Goal: Information Seeking & Learning: Learn about a topic

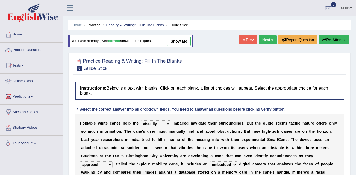
select select "visually"
select select "approach"
select select "embedded"
select select "smartphone"
select select "students"
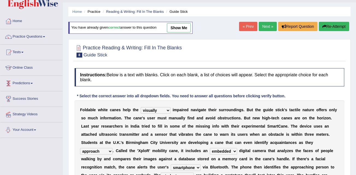
scroll to position [13, 0]
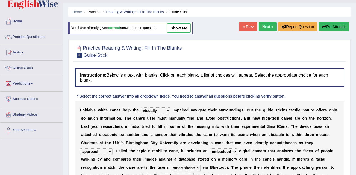
click at [269, 26] on link "Next »" at bounding box center [267, 26] width 18 height 9
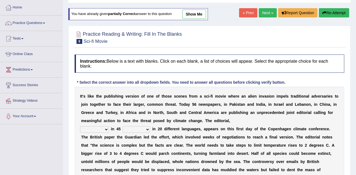
scroll to position [27, 0]
click at [92, 127] on select "published publicized burnished transmitted" at bounding box center [94, 129] width 29 height 7
select select "published"
click at [80, 126] on select "published publicized burnished transmitted" at bounding box center [94, 129] width 29 height 7
click at [96, 129] on select "published publicized burnished transmitted" at bounding box center [94, 129] width 29 height 7
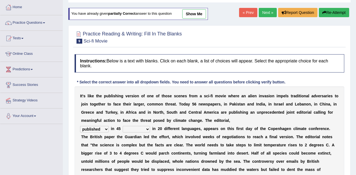
click at [134, 131] on select "clans countries continents terraces" at bounding box center [136, 129] width 27 height 7
select select "countries"
click at [123, 126] on select "clans countries continents terraces" at bounding box center [136, 129] width 27 height 7
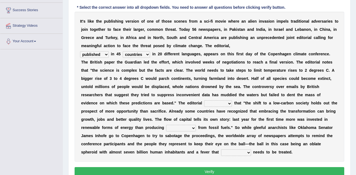
scroll to position [109, 0]
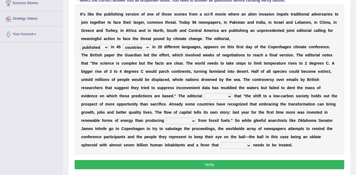
click at [133, 46] on select "clans countries continents terraces" at bounding box center [136, 47] width 27 height 7
click at [204, 96] on select "modified protested recognized declined" at bounding box center [218, 96] width 28 height 7
click at [204, 97] on select "modified protested recognized declined" at bounding box center [218, 96] width 28 height 7
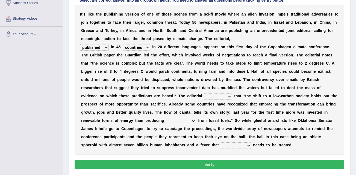
click at [204, 93] on select "modified protested recognized declined" at bounding box center [218, 96] width 28 height 7
click at [204, 97] on select "modified protested recognized declined" at bounding box center [218, 96] width 28 height 7
select select "recognized"
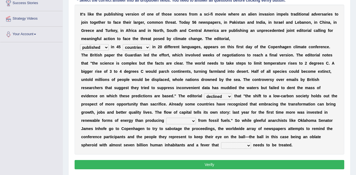
click at [204, 93] on select "modified protested recognized declined" at bounding box center [218, 96] width 28 height 7
click at [204, 98] on select "modified protested recognized declined" at bounding box center [218, 96] width 28 height 7
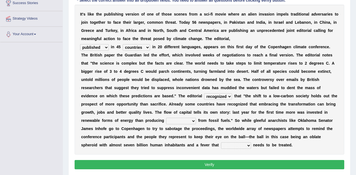
click at [196, 118] on select "electricity indivisibility negativity significance" at bounding box center [181, 121] width 30 height 7
select select "electricity"
click at [196, 118] on select "electricity indivisibility negativity significance" at bounding box center [181, 121] width 30 height 7
click at [251, 142] on select "solicitously desperately ephemerally peripherally" at bounding box center [236, 145] width 30 height 7
select select "desperately"
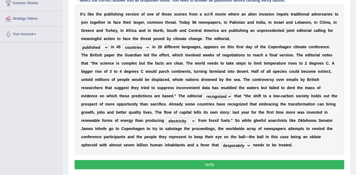
click at [251, 142] on select "solicitously desperately ephemerally peripherally" at bounding box center [236, 145] width 30 height 7
click at [265, 160] on button "Verify" at bounding box center [208, 164] width 269 height 9
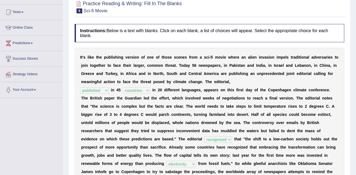
scroll to position [0, 0]
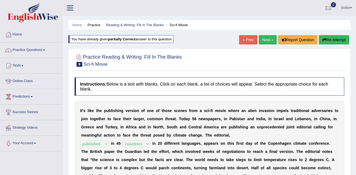
click at [270, 40] on link "Next »" at bounding box center [267, 39] width 18 height 9
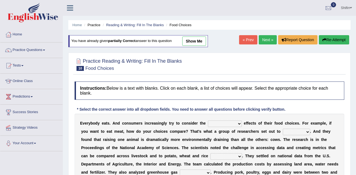
scroll to position [27, 0]
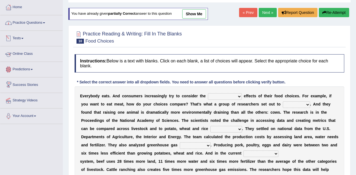
click at [36, 25] on link "Practice Questions" at bounding box center [31, 22] width 62 height 14
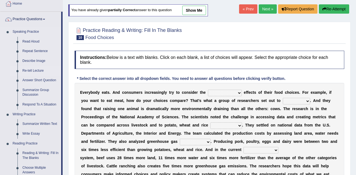
scroll to position [55, 0]
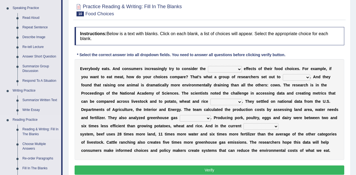
click at [43, 131] on link "Reading & Writing: Fill In The Blanks" at bounding box center [40, 132] width 41 height 14
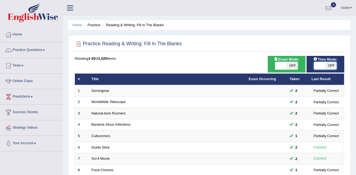
click at [313, 65] on span at bounding box center [318, 66] width 11 height 8
checkbox input "true"
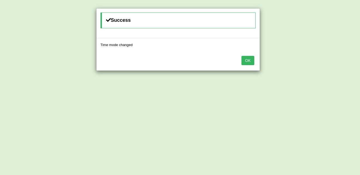
click at [251, 60] on button "OK" at bounding box center [247, 60] width 13 height 9
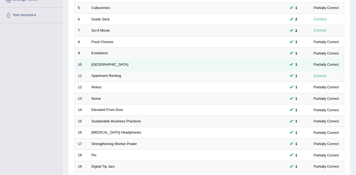
scroll to position [186, 0]
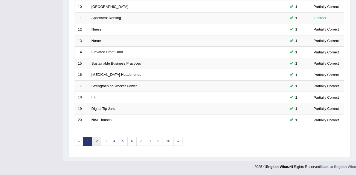
click at [100, 142] on link "2" at bounding box center [96, 141] width 9 height 9
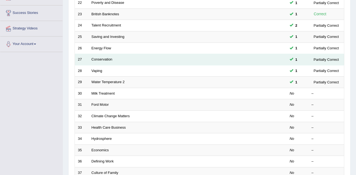
scroll to position [109, 0]
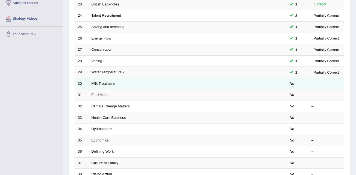
click at [107, 84] on link "Milk Treatment" at bounding box center [102, 84] width 23 height 4
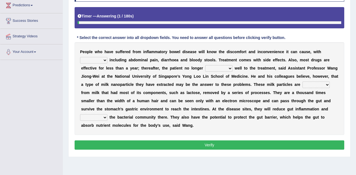
scroll to position [109, 0]
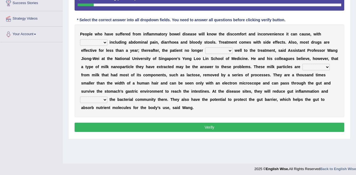
click at [107, 39] on select "symptoms sources causes benefits" at bounding box center [93, 42] width 27 height 7
select select "symptoms"
click at [107, 39] on select "symptoms sources causes benefits" at bounding box center [93, 42] width 27 height 7
click at [205, 52] on select "returns refers responds refuses" at bounding box center [218, 50] width 27 height 7
select select "responds"
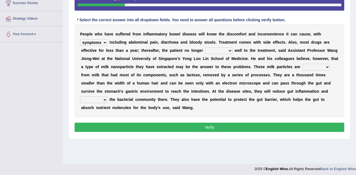
click at [205, 47] on select "returns refers responds refuses" at bounding box center [218, 50] width 27 height 7
click at [302, 68] on select "prohibited derived missed prevented" at bounding box center [315, 67] width 27 height 7
select select "derived"
click at [302, 64] on select "prohibited derived missed prevented" at bounding box center [315, 67] width 27 height 7
click at [302, 67] on select "prohibited derived missed prevented" at bounding box center [315, 67] width 27 height 7
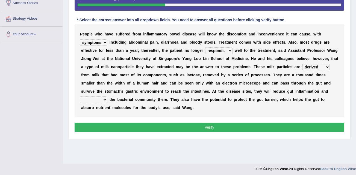
click at [302, 67] on select "prohibited derived missed prevented" at bounding box center [315, 67] width 27 height 7
click at [107, 97] on select "restore erase quarantine disturb" at bounding box center [93, 100] width 27 height 7
select select "erase"
click at [107, 97] on select "restore erase quarantine disturb" at bounding box center [93, 100] width 27 height 7
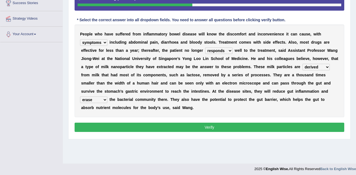
click at [107, 97] on select "restore erase quarantine disturb" at bounding box center [93, 100] width 27 height 7
click at [196, 123] on button "Verify" at bounding box center [208, 127] width 269 height 9
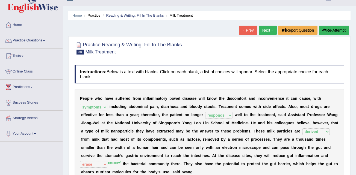
scroll to position [0, 0]
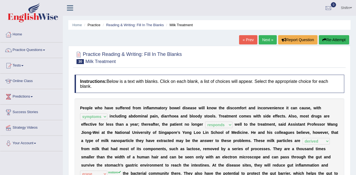
click at [269, 42] on link "Next »" at bounding box center [267, 39] width 18 height 9
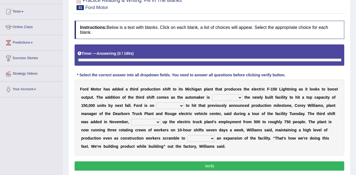
scroll to position [55, 0]
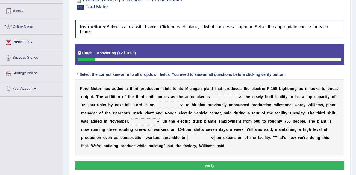
click at [212, 97] on select "selling decorating demolishing expanding" at bounding box center [227, 97] width 30 height 7
select select "expanding"
click at [212, 94] on select "selling decorating demolishing expanding" at bounding box center [227, 97] width 30 height 7
click at [213, 97] on select "selling decorating demolishing expanding" at bounding box center [227, 97] width 30 height 7
click at [103, 107] on div "F o r d M o t o r h a s a d d e d a t h i r d p r o d u c t i o n s h i f t t o…" at bounding box center [208, 117] width 269 height 76
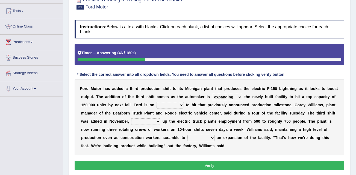
click at [156, 104] on select "foot table time track" at bounding box center [169, 105] width 27 height 7
select select "time"
click at [156, 102] on select "foot table time track" at bounding box center [169, 105] width 27 height 7
click at [131, 123] on select "maintaining diminishing decreasing bumping" at bounding box center [145, 121] width 29 height 7
select select "bumping"
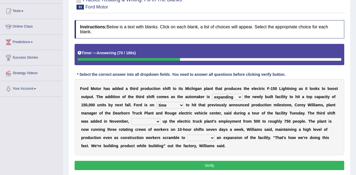
click at [131, 118] on select "maintaining diminishing decreasing bumping" at bounding box center [145, 121] width 29 height 7
click at [131, 121] on select "maintaining diminishing decreasing bumping" at bounding box center [145, 121] width 29 height 7
click at [187, 137] on select "cease postpone complete reverse" at bounding box center [200, 138] width 27 height 7
select select "complete"
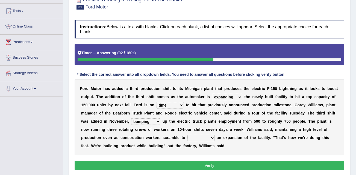
click at [187, 135] on select "cease postpone complete reverse" at bounding box center [200, 138] width 27 height 7
click at [187, 139] on select "cease postpone complete reverse" at bounding box center [200, 138] width 27 height 7
click at [129, 145] on div "F o r d M o t o r h a s a d d e d a t h i r d p r o d u c t i o n s h i f t t o…" at bounding box center [208, 117] width 269 height 76
click at [192, 167] on button "Verify" at bounding box center [208, 165] width 269 height 9
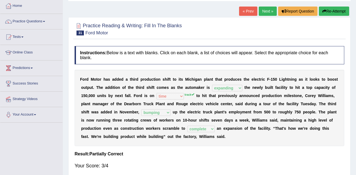
scroll to position [27, 0]
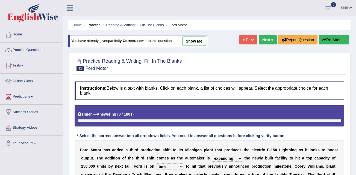
select select "expanding"
select select "time"
select select "bumping"
select select "complete"
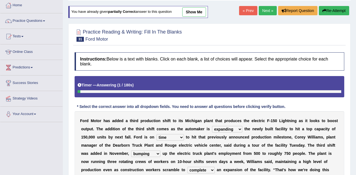
scroll to position [109, 0]
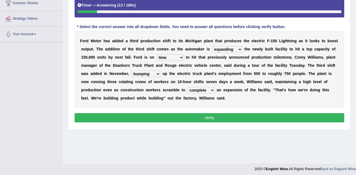
click at [204, 116] on button "Verify" at bounding box center [208, 117] width 269 height 9
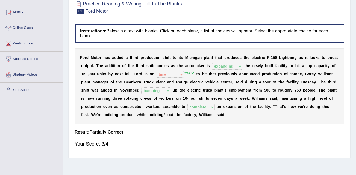
scroll to position [27, 0]
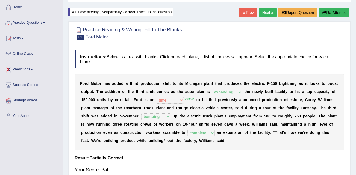
click at [265, 13] on link "Next »" at bounding box center [267, 12] width 18 height 9
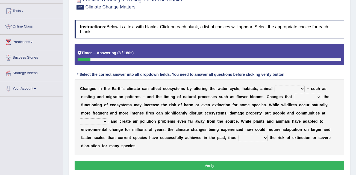
click at [274, 86] on select "creativity behavior weaknesses amounts" at bounding box center [289, 89] width 30 height 7
select select "behavior"
click at [274, 86] on select "creativity behavior weaknesses amounts" at bounding box center [289, 89] width 30 height 7
click at [294, 95] on select "enclose interfere disrupt benefit" at bounding box center [307, 97] width 27 height 7
select select "disrupt"
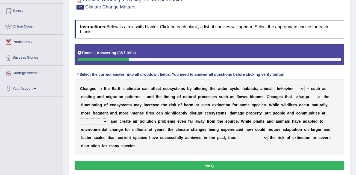
click at [294, 94] on select "enclose interfere disrupt benefit" at bounding box center [307, 97] width 27 height 7
click at [294, 96] on select "enclose interfere disrupt benefit" at bounding box center [307, 97] width 27 height 7
click at [107, 118] on select "ease front risk first" at bounding box center [93, 121] width 27 height 7
select select "risk"
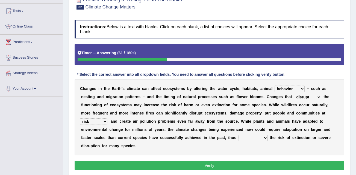
click at [107, 118] on select "ease front risk first" at bounding box center [93, 121] width 27 height 7
click at [238, 138] on select "mitigating increasing maintaining decreasing" at bounding box center [252, 138] width 29 height 7
click at [238, 135] on select "mitigating increasing maintaining decreasing" at bounding box center [252, 138] width 29 height 7
click at [238, 140] on select "mitigating increasing maintaining decreasing" at bounding box center [252, 138] width 29 height 7
select select "increasing"
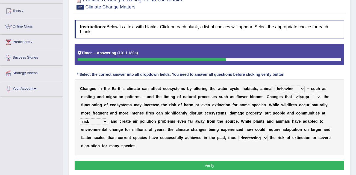
click at [238, 135] on select "mitigating increasing maintaining decreasing" at bounding box center [252, 138] width 29 height 7
click at [245, 161] on button "Verify" at bounding box center [208, 165] width 269 height 9
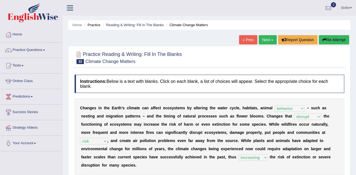
click at [264, 39] on link "Next »" at bounding box center [267, 39] width 18 height 9
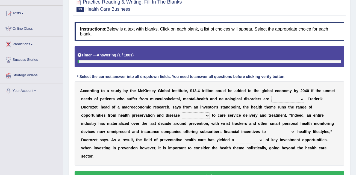
scroll to position [55, 0]
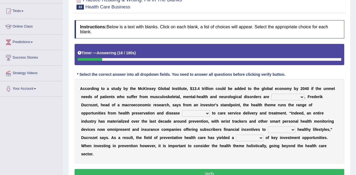
click at [271, 96] on select "demonstrated created addressed altered" at bounding box center [287, 97] width 33 height 7
select select "addressed"
click at [271, 94] on select "demonstrated created addressed altered" at bounding box center [287, 97] width 33 height 7
click at [271, 98] on select "demonstrated created addressed altered" at bounding box center [287, 97] width 33 height 7
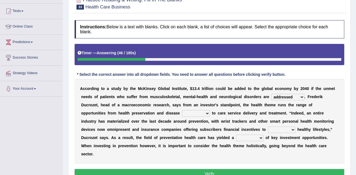
click at [182, 114] on select "prevention projection promotion prohibition" at bounding box center [196, 113] width 28 height 7
select select "projection"
click at [182, 110] on select "prevention projection promotion prohibition" at bounding box center [196, 113] width 28 height 7
click at [268, 130] on select "adopt effect abandon extend" at bounding box center [281, 130] width 27 height 7
select select "adopt"
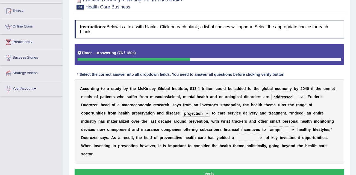
click at [268, 127] on select "adopt effect abandon extend" at bounding box center [281, 130] width 27 height 7
click at [236, 139] on select "number means team network" at bounding box center [249, 138] width 27 height 7
select select "number"
click at [236, 135] on select "number means team network" at bounding box center [249, 138] width 27 height 7
click at [236, 139] on select "number means team network" at bounding box center [249, 138] width 27 height 7
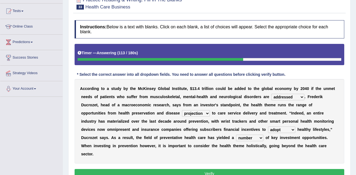
click at [236, 139] on select "number means team network" at bounding box center [249, 138] width 27 height 7
click at [174, 169] on button "Verify" at bounding box center [208, 173] width 269 height 9
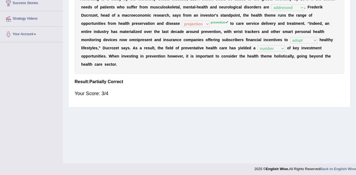
scroll to position [27, 0]
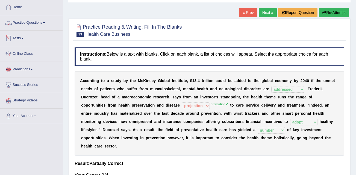
click at [44, 23] on span at bounding box center [44, 22] width 2 height 1
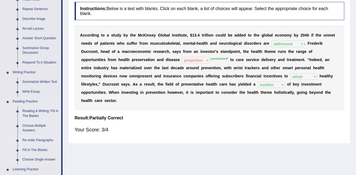
scroll to position [109, 0]
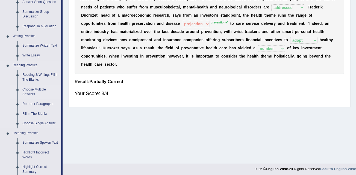
click at [31, 92] on link "Choose Multiple Answers" at bounding box center [40, 92] width 41 height 14
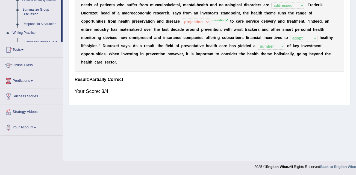
scroll to position [268, 0]
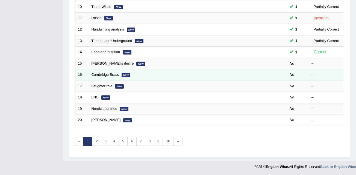
scroll to position [159, 0]
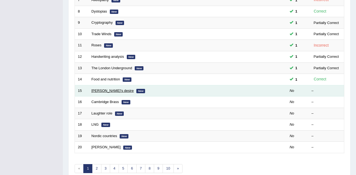
click at [108, 90] on link "[PERSON_NAME]'s desire" at bounding box center [112, 91] width 42 height 4
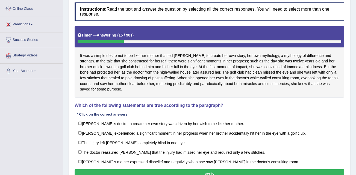
scroll to position [82, 0]
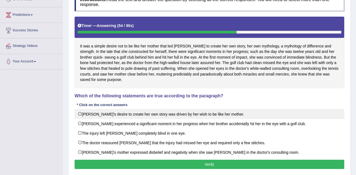
click at [79, 114] on label "Karen's desire to create her own story was driven by her wish to be like her mo…" at bounding box center [208, 114] width 269 height 10
checkbox input "true"
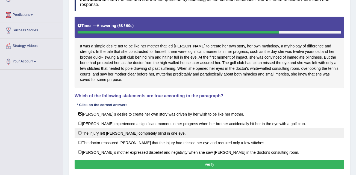
click at [80, 132] on label "The injury left Karen completely blind in one eye." at bounding box center [208, 133] width 269 height 10
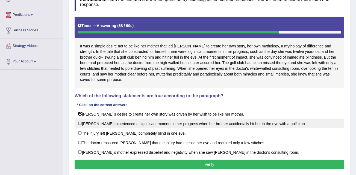
checkbox input "true"
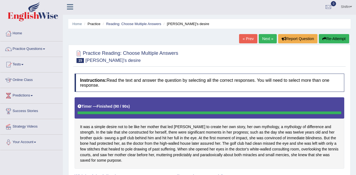
scroll to position [0, 0]
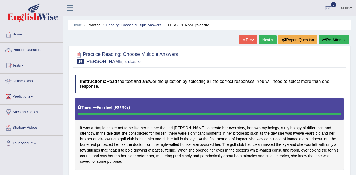
click at [266, 39] on link "Next »" at bounding box center [267, 39] width 18 height 9
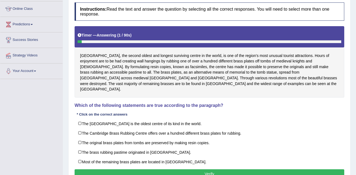
scroll to position [82, 0]
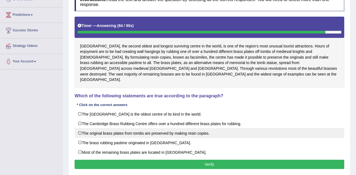
click at [80, 128] on label "The original brass plates from tombs are preserved by making resin copies." at bounding box center [208, 133] width 269 height 10
checkbox input "true"
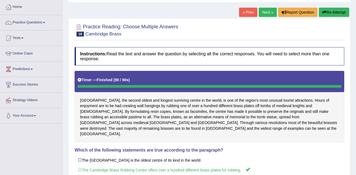
scroll to position [27, 0]
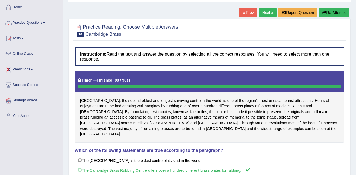
click at [266, 13] on link "Next »" at bounding box center [267, 12] width 18 height 9
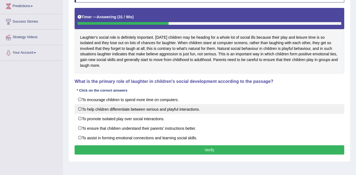
scroll to position [82, 0]
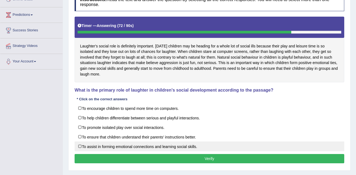
click at [80, 148] on label "To assist in forming emotional connections and learning social skills." at bounding box center [208, 147] width 269 height 10
checkbox input "true"
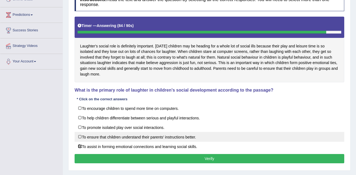
click at [94, 139] on label "To ensure that children understand their parents' instructions better." at bounding box center [208, 137] width 269 height 10
checkbox input "false"
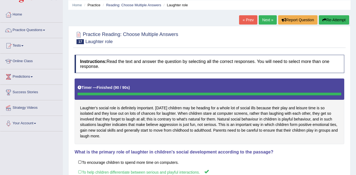
scroll to position [0, 0]
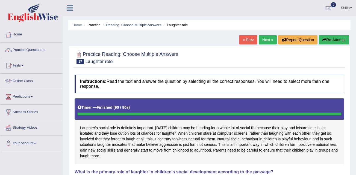
click at [264, 38] on link "Next »" at bounding box center [267, 39] width 18 height 9
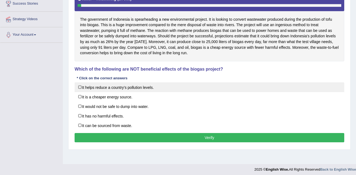
scroll to position [109, 0]
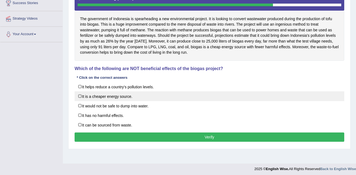
click at [106, 97] on label "It is a cheaper energy source." at bounding box center [208, 96] width 269 height 10
checkbox input "true"
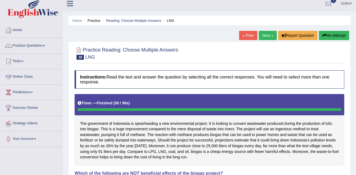
scroll to position [0, 0]
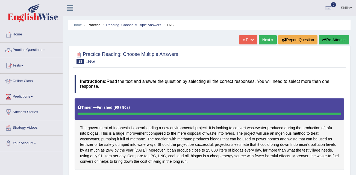
click at [270, 40] on link "Next »" at bounding box center [267, 39] width 18 height 9
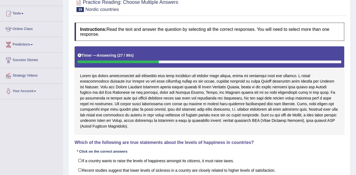
scroll to position [27, 0]
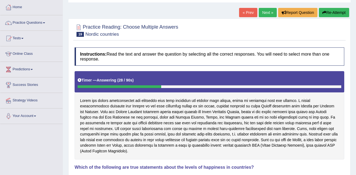
click at [331, 16] on button "Re-Attempt" at bounding box center [333, 12] width 30 height 9
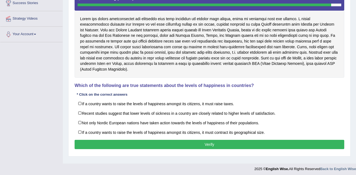
scroll to position [27, 0]
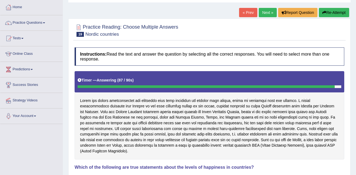
click at [330, 16] on button "Re-Attempt" at bounding box center [333, 12] width 30 height 9
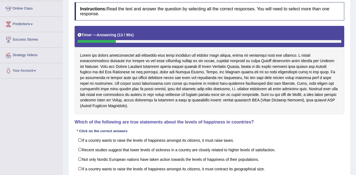
scroll to position [82, 0]
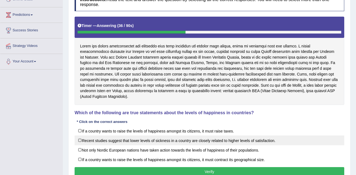
click at [80, 136] on label "Recent studies suggest that lower levels of sickness in a country are closely r…" at bounding box center [208, 141] width 269 height 10
checkbox input "true"
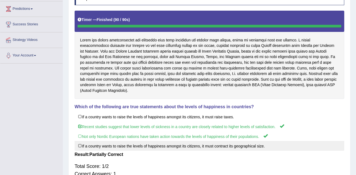
scroll to position [12, 0]
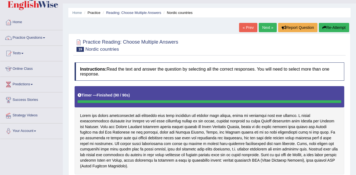
click at [266, 27] on link "Next »" at bounding box center [267, 27] width 18 height 9
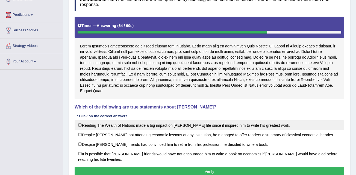
click at [80, 125] on label "Reading The Wealth of Nations made a big impact on Adam Smith’s life since it i…" at bounding box center [208, 125] width 269 height 10
checkbox input "true"
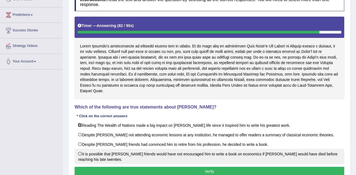
click at [124, 154] on label "It is possible that David Ricardo’s friends would have not encouraged him to wr…" at bounding box center [208, 156] width 269 height 15
checkbox input "true"
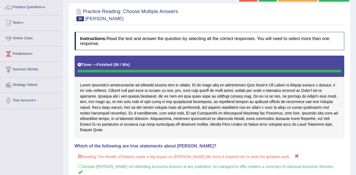
scroll to position [19, 0]
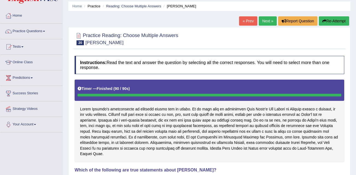
click at [267, 23] on link "Next »" at bounding box center [267, 20] width 18 height 9
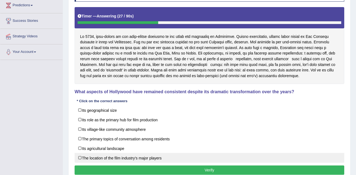
scroll to position [82, 0]
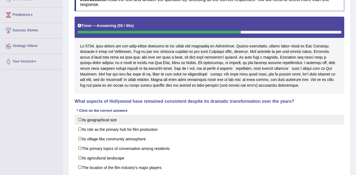
click at [80, 119] on label "Its geographical size" at bounding box center [208, 120] width 269 height 10
checkbox input "true"
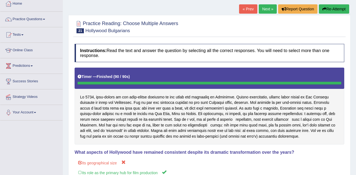
scroll to position [0, 0]
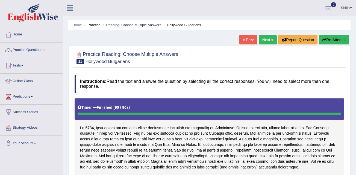
click at [265, 39] on link "Next »" at bounding box center [267, 39] width 18 height 9
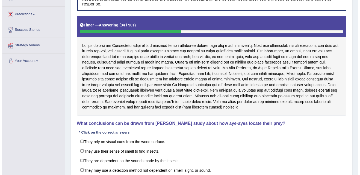
scroll to position [82, 0]
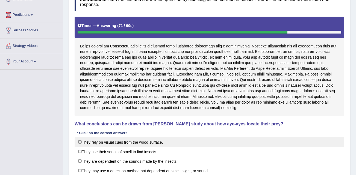
click at [81, 142] on label "They rely on visual cues from the wood surface." at bounding box center [208, 142] width 269 height 10
checkbox input "true"
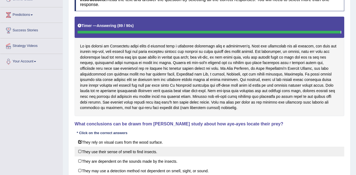
click at [80, 151] on label "They use their sense of smell to find insects." at bounding box center [208, 152] width 269 height 10
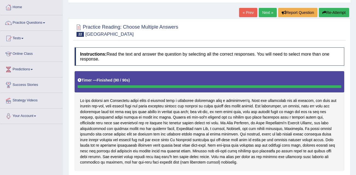
scroll to position [0, 0]
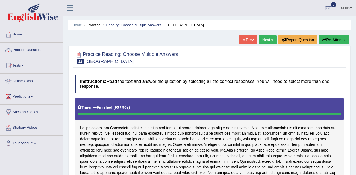
click at [266, 40] on link "Next »" at bounding box center [267, 39] width 18 height 9
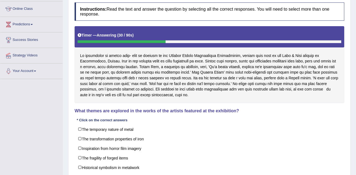
scroll to position [82, 0]
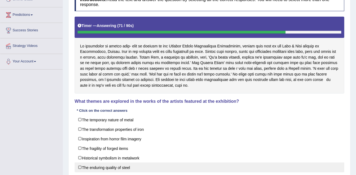
click at [91, 168] on label "The enduring quality of steel" at bounding box center [208, 168] width 269 height 10
checkbox input "true"
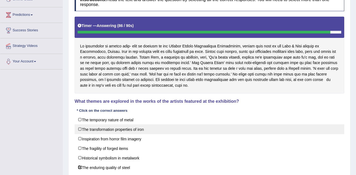
click at [124, 130] on label "The transformation properties of iron" at bounding box center [208, 129] width 269 height 10
checkbox input "true"
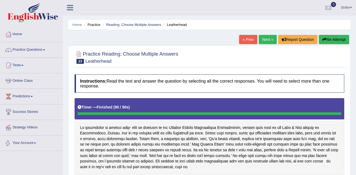
scroll to position [0, 0]
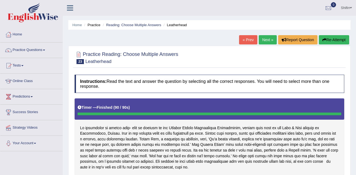
click at [273, 40] on link "Next »" at bounding box center [267, 39] width 18 height 9
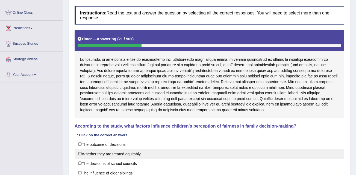
scroll to position [82, 0]
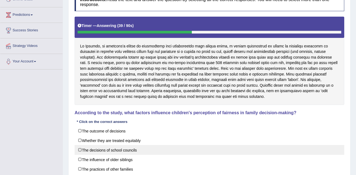
click at [98, 152] on label "The decisions of school councils" at bounding box center [208, 150] width 269 height 10
checkbox input "true"
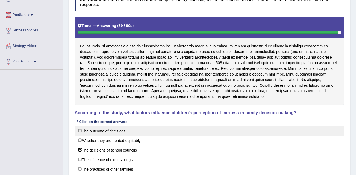
click at [91, 131] on label "The outcome of decisions" at bounding box center [208, 131] width 269 height 10
checkbox input "true"
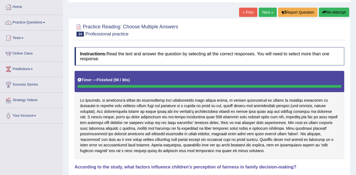
scroll to position [27, 0]
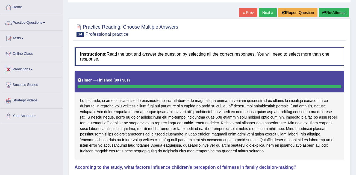
click at [269, 14] on link "Next »" at bounding box center [267, 12] width 18 height 9
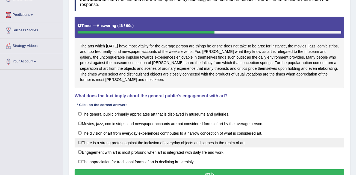
click at [83, 144] on label "There is a strong protest against the inclusion of everyday objects and scenes …" at bounding box center [208, 143] width 269 height 10
checkbox input "true"
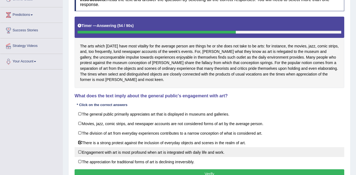
click at [98, 156] on label "Engagement with art is most profound when art is integrated with daily life and…" at bounding box center [208, 152] width 269 height 10
checkbox input "true"
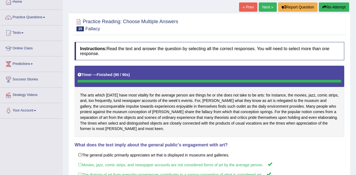
scroll to position [27, 0]
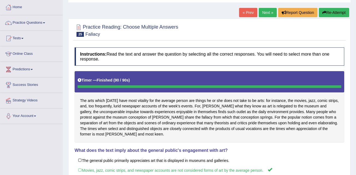
click at [266, 14] on link "Next »" at bounding box center [267, 12] width 18 height 9
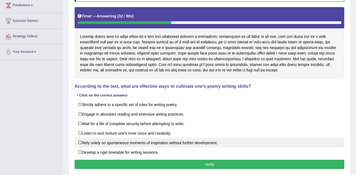
scroll to position [82, 0]
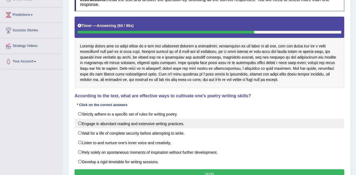
click at [95, 124] on label "Engage in abundant reading and extensive writing practices." at bounding box center [208, 124] width 269 height 10
checkbox input "true"
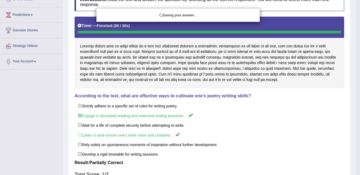
click at [100, 161] on div "Saving your answer..." at bounding box center [180, 87] width 360 height 175
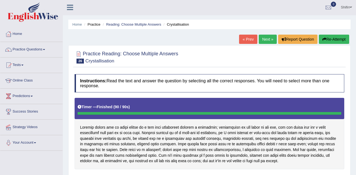
scroll to position [0, 0]
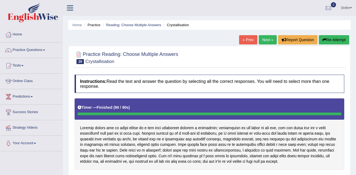
click at [267, 39] on link "Next »" at bounding box center [267, 39] width 18 height 9
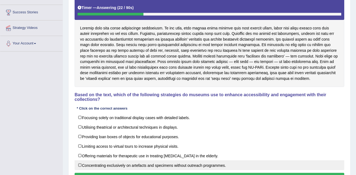
scroll to position [109, 0]
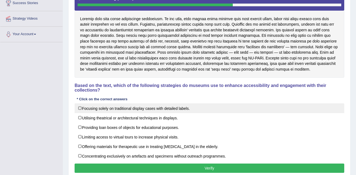
click at [145, 106] on label "Focusing solely on traditional display cases with detailed labels." at bounding box center [208, 108] width 269 height 10
click at [123, 103] on label "Focusing solely on traditional display cases with detailed labels." at bounding box center [208, 108] width 269 height 10
checkbox input "false"
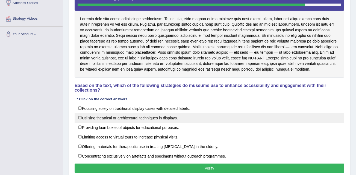
click at [106, 113] on label "Utilising theatrical or architectural techniques in displays." at bounding box center [208, 118] width 269 height 10
checkbox input "true"
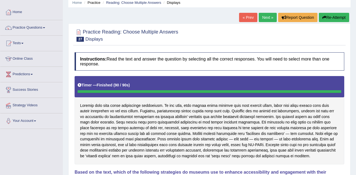
scroll to position [11, 0]
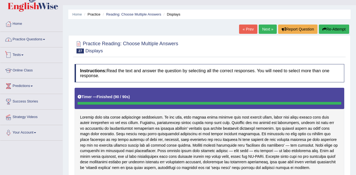
click at [34, 39] on link "Practice Questions" at bounding box center [31, 39] width 62 height 14
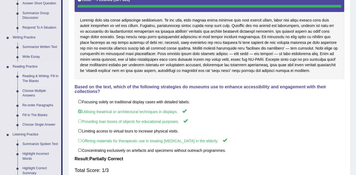
scroll to position [120, 0]
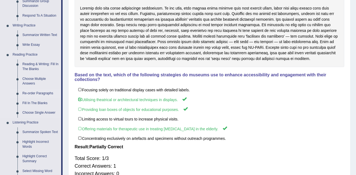
click at [37, 92] on link "Re-order Paragraphs" at bounding box center [40, 94] width 41 height 10
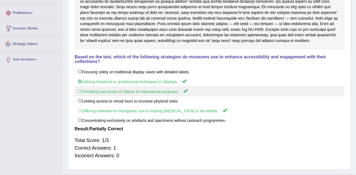
scroll to position [147, 0]
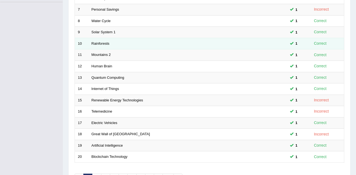
scroll to position [186, 0]
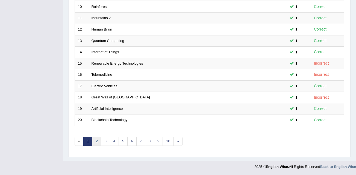
click at [98, 141] on link "2" at bounding box center [96, 141] width 9 height 9
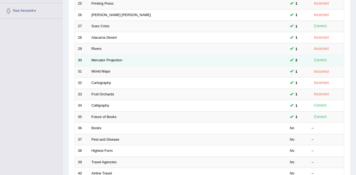
scroll to position [164, 0]
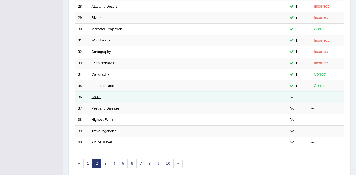
click at [97, 97] on link "Books" at bounding box center [96, 97] width 10 height 4
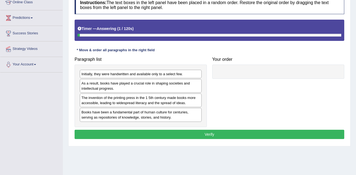
scroll to position [82, 0]
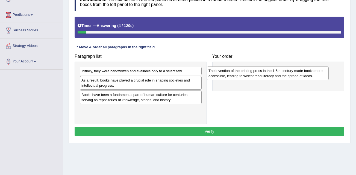
drag, startPoint x: 119, startPoint y: 96, endPoint x: 246, endPoint y: 69, distance: 130.2
click at [246, 69] on div "The invention of the printing press in the 1 5th century made books more access…" at bounding box center [268, 74] width 122 height 14
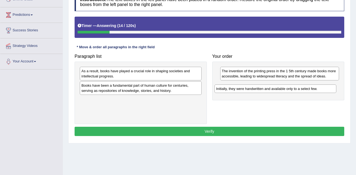
drag, startPoint x: 119, startPoint y: 72, endPoint x: 253, endPoint y: 90, distance: 135.9
click at [253, 90] on div "Initially, they were handwritten and available only to a select few." at bounding box center [275, 89] width 122 height 8
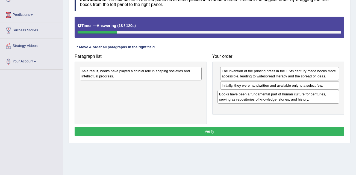
drag, startPoint x: 113, startPoint y: 88, endPoint x: 246, endPoint y: 95, distance: 133.4
click at [249, 96] on div "Books have been a fundamental part of human culture for centuries, serving as r…" at bounding box center [278, 97] width 122 height 14
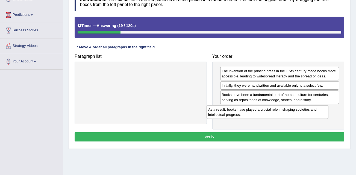
drag, startPoint x: 120, startPoint y: 74, endPoint x: 251, endPoint y: 112, distance: 137.3
click at [251, 112] on div "As a result, books have played a crucial role in shaping societies and intellec…" at bounding box center [267, 112] width 122 height 14
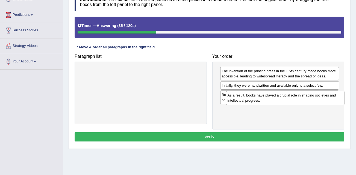
drag, startPoint x: 233, startPoint y: 115, endPoint x: 235, endPoint y: 100, distance: 15.7
click at [237, 100] on div "As a result, books have played a crucial role in shaping societies and intellec…" at bounding box center [285, 98] width 119 height 14
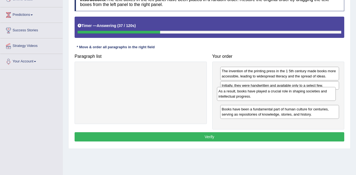
drag, startPoint x: 238, startPoint y: 115, endPoint x: 235, endPoint y: 95, distance: 19.9
click at [235, 95] on div "As a result, books have played a crucial role in shaping societies and intellec…" at bounding box center [276, 94] width 119 height 14
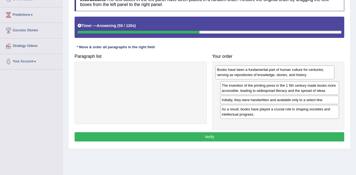
drag, startPoint x: 287, startPoint y: 115, endPoint x: 283, endPoint y: 76, distance: 39.2
click at [283, 76] on div "Books have been a fundamental part of human culture for centuries, serving as r…" at bounding box center [274, 72] width 119 height 14
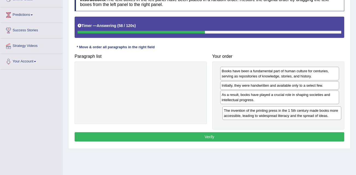
drag, startPoint x: 265, startPoint y: 90, endPoint x: 264, endPoint y: 111, distance: 20.5
click at [264, 111] on div "The invention of the printing press in the 1 5th century made books more access…" at bounding box center [281, 113] width 119 height 14
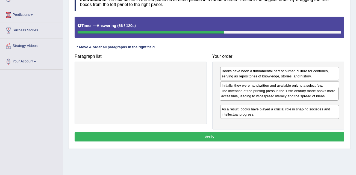
drag, startPoint x: 248, startPoint y: 114, endPoint x: 248, endPoint y: 96, distance: 18.3
click at [248, 96] on div "The invention of the printing press in the 1 5th century made books more access…" at bounding box center [278, 94] width 119 height 14
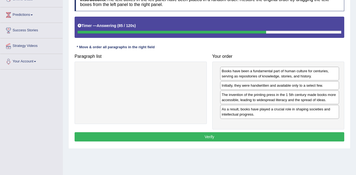
click at [191, 138] on button "Verify" at bounding box center [208, 136] width 269 height 9
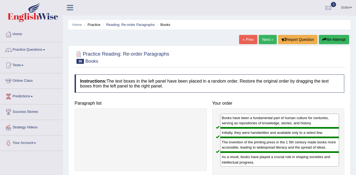
scroll to position [0, 0]
click at [269, 41] on link "Next »" at bounding box center [267, 39] width 18 height 9
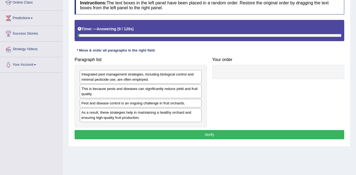
scroll to position [82, 0]
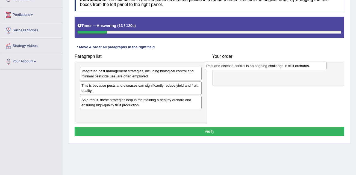
drag, startPoint x: 98, startPoint y: 101, endPoint x: 223, endPoint y: 67, distance: 129.3
click at [223, 67] on div "Pest and disease control is an ongoing challenge in fruit orchards." at bounding box center [265, 66] width 122 height 8
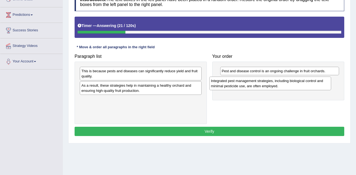
drag, startPoint x: 123, startPoint y: 76, endPoint x: 252, endPoint y: 86, distance: 129.7
click at [252, 86] on div "Integrated pest management strategies, including biological control and minimal…" at bounding box center [270, 84] width 122 height 14
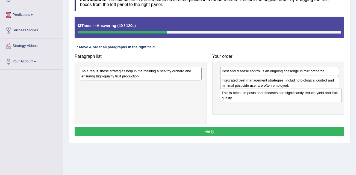
drag, startPoint x: 126, startPoint y: 75, endPoint x: 265, endPoint y: 97, distance: 141.7
click at [265, 97] on div "This is because pests and diseases can significantly reduce yield and fruit qua…" at bounding box center [281, 96] width 122 height 14
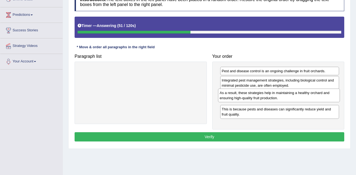
drag, startPoint x: 141, startPoint y: 75, endPoint x: 279, endPoint y: 97, distance: 139.8
click at [279, 97] on div "As a result, these strategies help in maintaining a healthy orchard and ensurin…" at bounding box center [279, 96] width 122 height 14
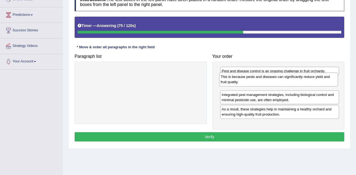
drag, startPoint x: 259, startPoint y: 113, endPoint x: 258, endPoint y: 80, distance: 32.5
click at [258, 80] on div "This is because pests and diseases can significantly reduce yield and fruit qua…" at bounding box center [278, 80] width 119 height 14
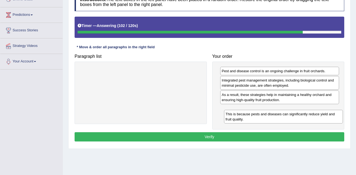
drag, startPoint x: 259, startPoint y: 81, endPoint x: 262, endPoint y: 115, distance: 34.0
click at [262, 115] on div "This is because pests and diseases can significantly reduce yield and fruit qua…" at bounding box center [283, 117] width 119 height 14
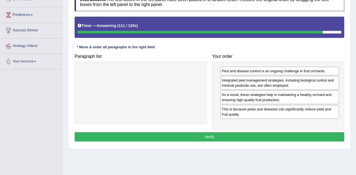
click at [251, 135] on button "Verify" at bounding box center [208, 136] width 269 height 9
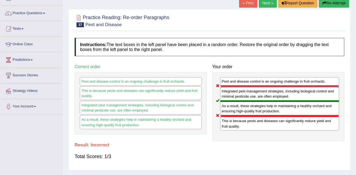
scroll to position [27, 0]
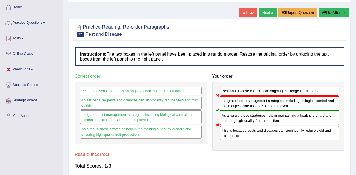
click at [270, 12] on link "Next »" at bounding box center [267, 12] width 18 height 9
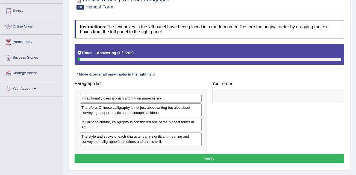
scroll to position [82, 0]
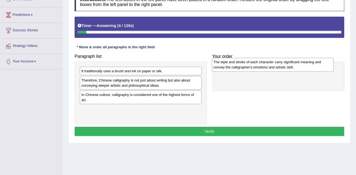
drag, startPoint x: 107, startPoint y: 113, endPoint x: 239, endPoint y: 65, distance: 140.0
click at [239, 65] on div "The style and stroke of each character carry significant meaning and convey the…" at bounding box center [272, 65] width 122 height 14
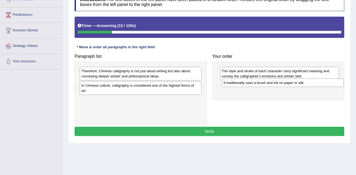
drag, startPoint x: 123, startPoint y: 71, endPoint x: 265, endPoint y: 83, distance: 142.4
click at [265, 83] on div "It traditionally uses a brush and ink on paper or silk." at bounding box center [283, 83] width 122 height 8
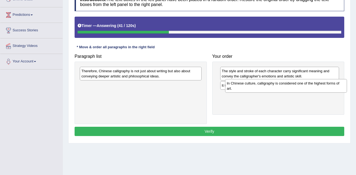
drag, startPoint x: 115, startPoint y: 91, endPoint x: 259, endPoint y: 88, distance: 144.1
click at [260, 88] on div "In Chinese culture, calligraphy is considered one of the highest forms of art." at bounding box center [286, 86] width 122 height 14
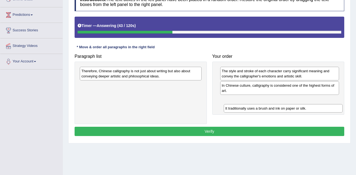
drag, startPoint x: 250, startPoint y: 86, endPoint x: 254, endPoint y: 109, distance: 23.2
click at [254, 109] on div "It traditionally uses a brush and ink on paper or silk." at bounding box center [282, 108] width 119 height 8
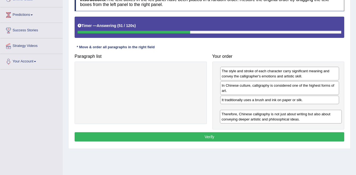
drag, startPoint x: 130, startPoint y: 73, endPoint x: 275, endPoint y: 114, distance: 150.0
click at [275, 114] on div "Therefore, Chinese calligraphy is not just about writing but also about conveyi…" at bounding box center [281, 117] width 122 height 14
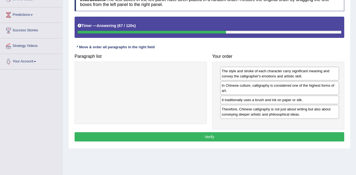
click at [222, 136] on button "Verify" at bounding box center [208, 136] width 269 height 9
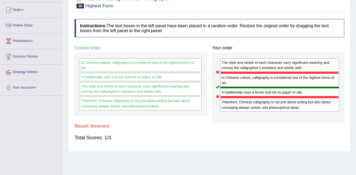
scroll to position [27, 0]
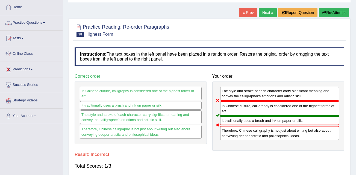
click at [266, 14] on link "Next »" at bounding box center [267, 12] width 18 height 9
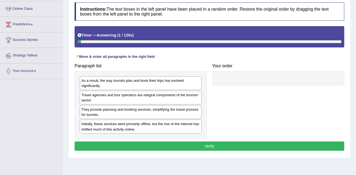
scroll to position [82, 0]
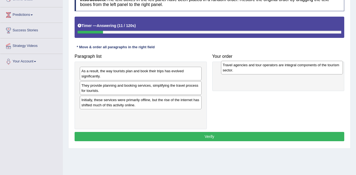
drag, startPoint x: 105, startPoint y: 92, endPoint x: 246, endPoint y: 71, distance: 142.5
click at [246, 71] on div "Travel agencies and tour operators are integral components of the tourism secto…" at bounding box center [282, 68] width 122 height 14
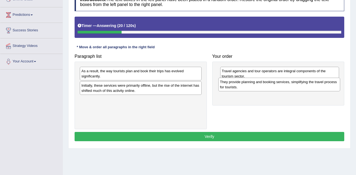
drag, startPoint x: 128, startPoint y: 92, endPoint x: 266, endPoint y: 88, distance: 138.4
click at [266, 88] on div "They provide planning and booking services, simplifying the travel process for …" at bounding box center [279, 85] width 122 height 14
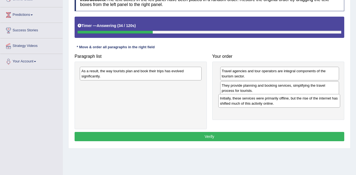
drag, startPoint x: 140, startPoint y: 90, endPoint x: 278, endPoint y: 103, distance: 138.9
click at [278, 103] on div "Initially, these services were primarily offline, but the rise of the internet …" at bounding box center [279, 101] width 122 height 14
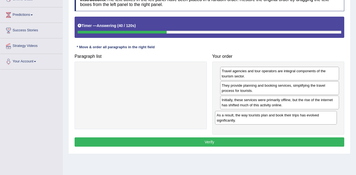
drag, startPoint x: 122, startPoint y: 76, endPoint x: 257, endPoint y: 120, distance: 142.3
click at [257, 120] on div "As a result, the way tourists plan and book their trips has evolved significant…" at bounding box center [276, 118] width 122 height 14
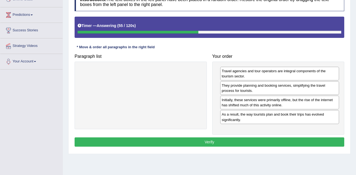
click at [231, 142] on button "Verify" at bounding box center [208, 142] width 269 height 9
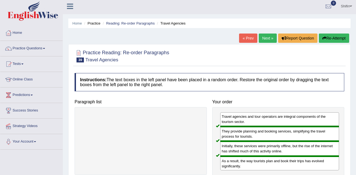
scroll to position [0, 0]
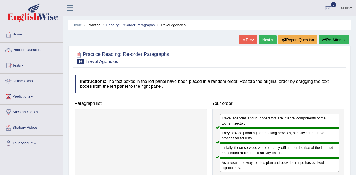
click at [265, 41] on link "Next »" at bounding box center [267, 39] width 18 height 9
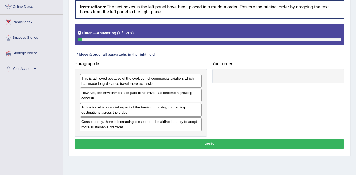
scroll to position [82, 0]
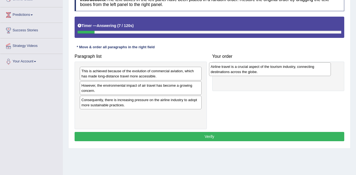
drag, startPoint x: 94, startPoint y: 101, endPoint x: 223, endPoint y: 68, distance: 133.3
click at [223, 68] on div "Airline travel is a crucial aspect of the tourism industry, connecting destinat…" at bounding box center [270, 69] width 122 height 14
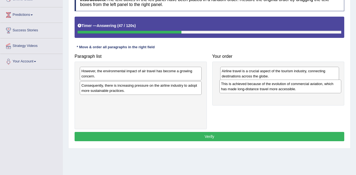
drag, startPoint x: 120, startPoint y: 75, endPoint x: 260, endPoint y: 88, distance: 140.0
click at [260, 88] on div "This is achieved because of the evolution of commercial aviation, which has mad…" at bounding box center [280, 87] width 122 height 14
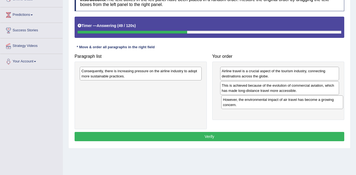
drag, startPoint x: 118, startPoint y: 75, endPoint x: 259, endPoint y: 104, distance: 143.9
click at [259, 104] on div "However, the environmental impact of air travel has become a growing concern." at bounding box center [282, 102] width 122 height 14
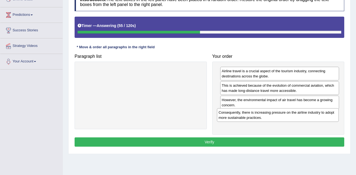
drag, startPoint x: 136, startPoint y: 75, endPoint x: 273, endPoint y: 116, distance: 143.1
click at [273, 116] on div "Consequently, there is increasing pressure on the airline industry to adopt mor…" at bounding box center [278, 115] width 122 height 14
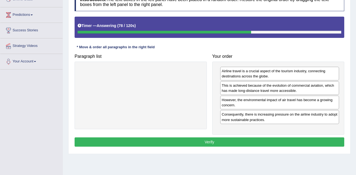
click at [238, 139] on button "Verify" at bounding box center [208, 142] width 269 height 9
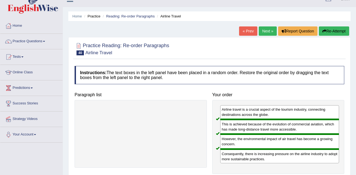
scroll to position [0, 0]
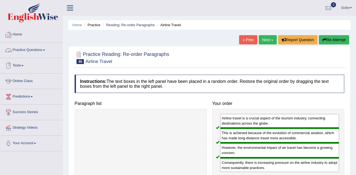
click at [20, 37] on link "Home" at bounding box center [31, 34] width 62 height 14
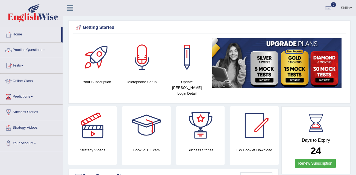
click at [19, 95] on link "Predictions" at bounding box center [31, 96] width 62 height 14
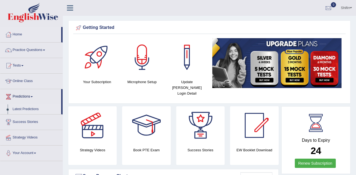
click at [24, 107] on link "Latest Predictions" at bounding box center [35, 109] width 51 height 10
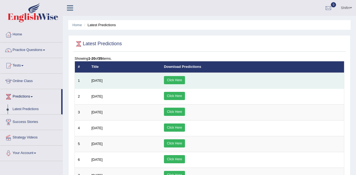
click at [185, 78] on link "Click Here" at bounding box center [174, 80] width 21 height 8
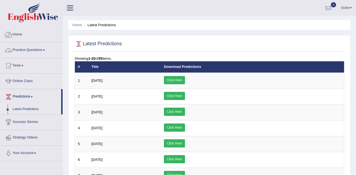
click at [22, 34] on link "Home" at bounding box center [31, 34] width 62 height 14
